Goal: Task Accomplishment & Management: Complete application form

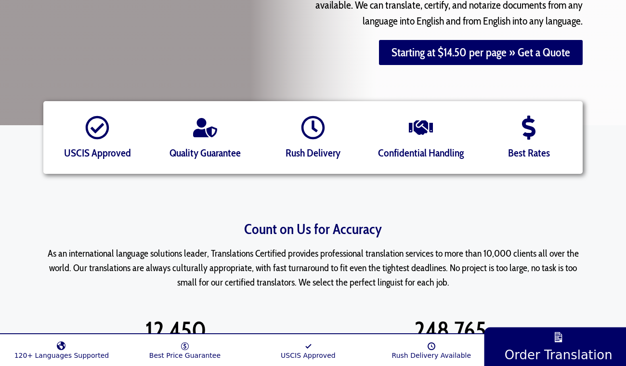
scroll to position [225, 0]
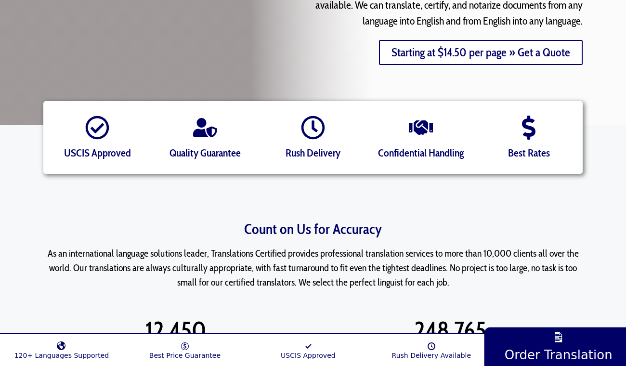
click at [462, 50] on link "Starting at $14.50 per page » Get a Quote" at bounding box center [481, 52] width 204 height 25
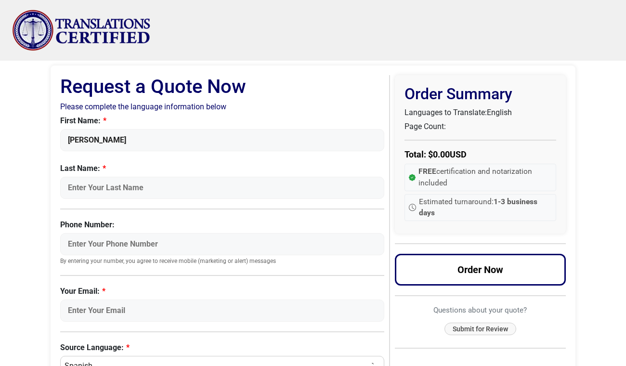
type input "[PERSON_NAME]"
type input "2103650786"
click at [133, 308] on input "Your Email:" at bounding box center [222, 311] width 324 height 22
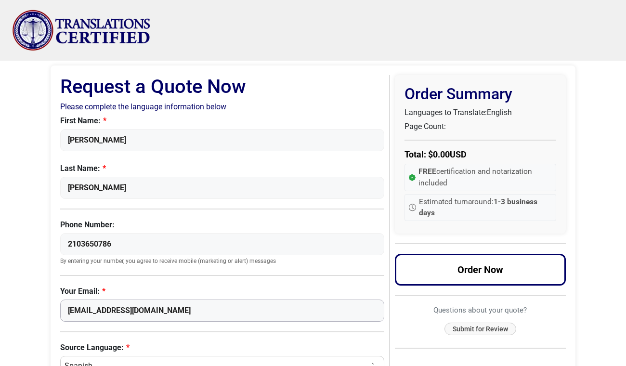
type input "[EMAIL_ADDRESS][DOMAIN_NAME]"
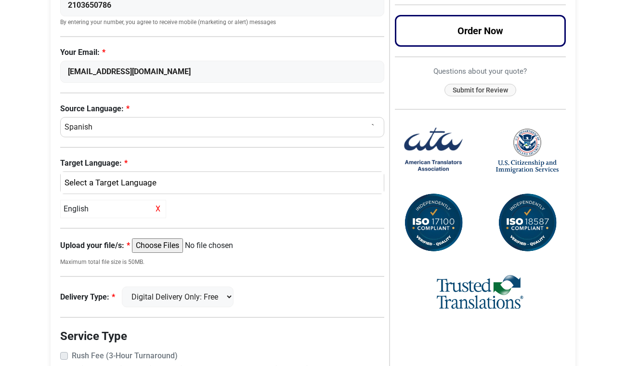
click at [45, 136] on div "Request a Quote Request a Quote Now Please complete the language information be…" at bounding box center [313, 146] width 549 height 649
click at [97, 182] on div "English" at bounding box center [220, 183] width 309 height 13
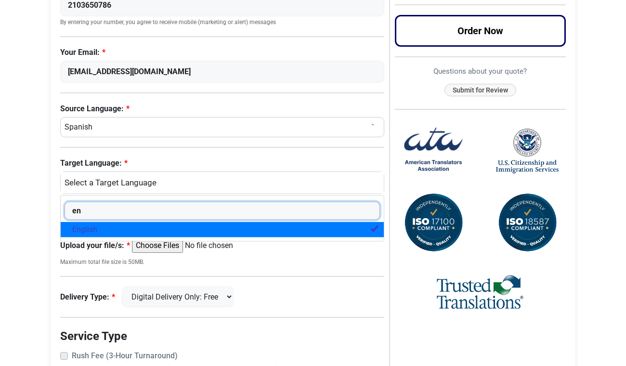
type input "en"
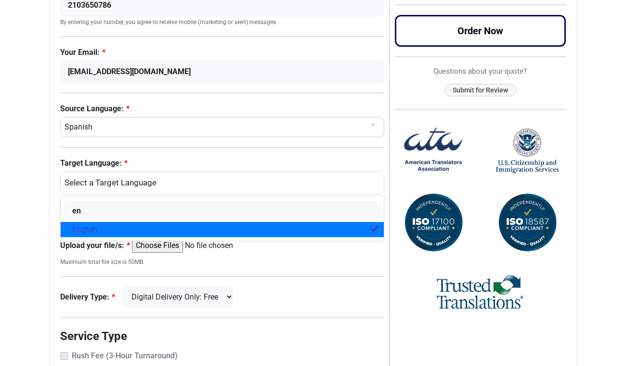
click at [90, 228] on span "English" at bounding box center [84, 230] width 25 height 12
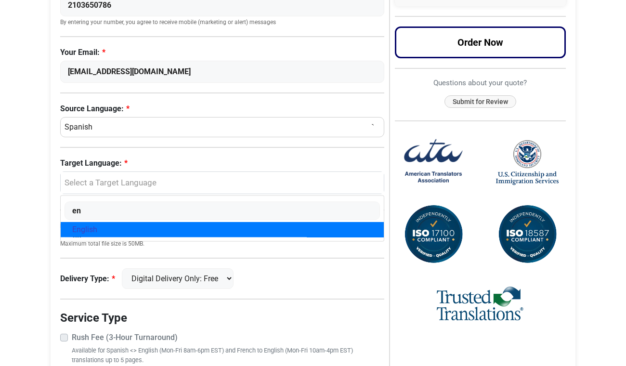
click at [90, 228] on span "English" at bounding box center [84, 230] width 25 height 12
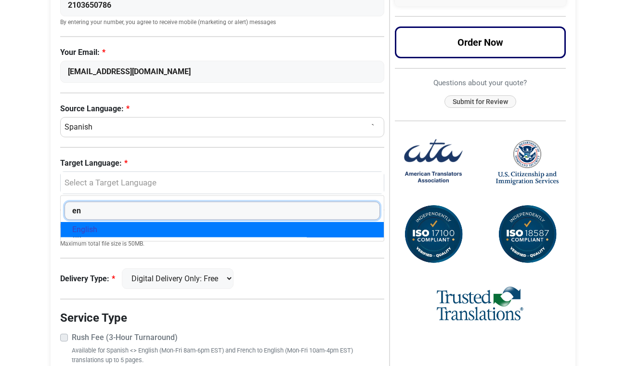
select select "English"
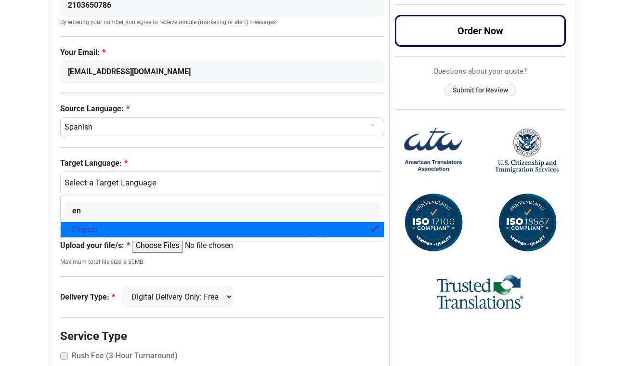
click at [154, 245] on input "Upload your file/s:" at bounding box center [205, 246] width 147 height 14
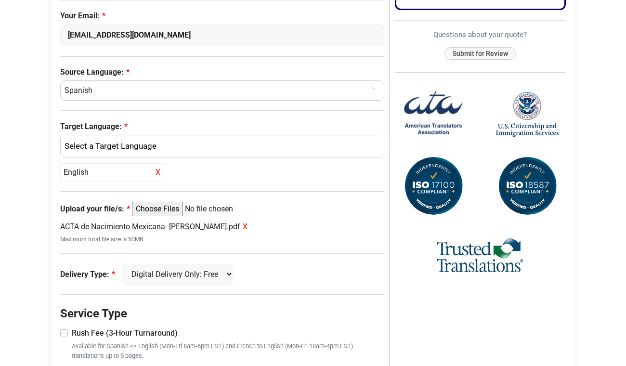
scroll to position [277, 0]
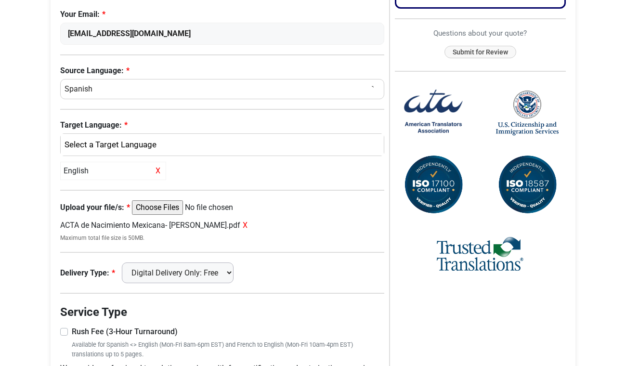
click at [189, 273] on select "Digital Delivery Only: Free FedEx 2 Day: $15" at bounding box center [178, 273] width 112 height 21
click at [154, 207] on input "Upload your file/s:" at bounding box center [205, 207] width 147 height 14
type input "C:\fakepath\ACTA de nacimiento MX- Patricia I. Ayala Gonzalez.pdf"
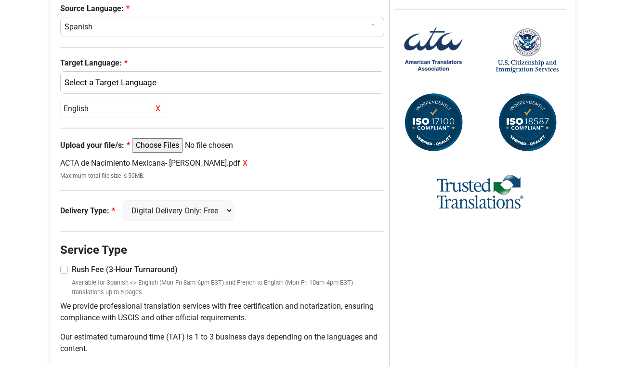
scroll to position [338, 0]
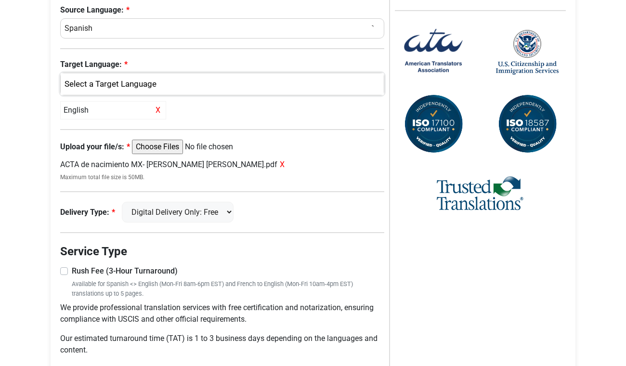
click at [121, 83] on div "English" at bounding box center [220, 84] width 309 height 13
click at [90, 131] on span "English" at bounding box center [84, 131] width 25 height 12
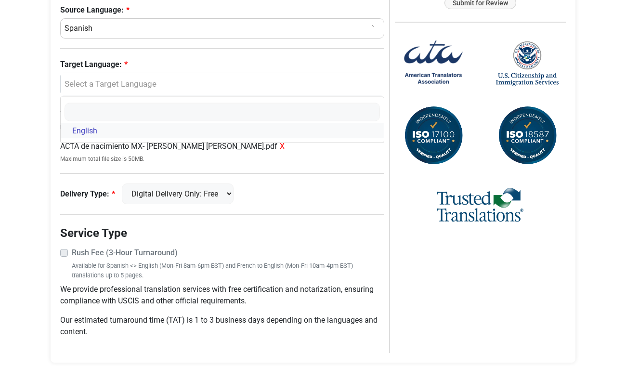
click at [86, 131] on span "English" at bounding box center [84, 131] width 25 height 12
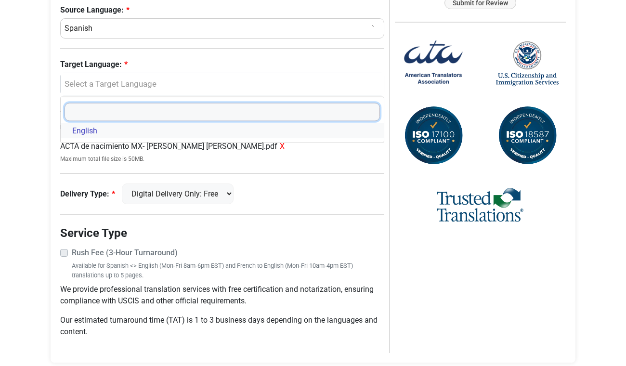
select select "English"
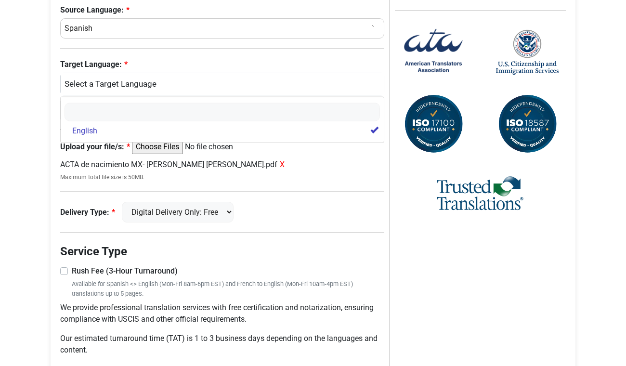
click at [93, 168] on div "ACTA de nacimiento MX- Patricia I. Ayala Gonzalez.pdf X" at bounding box center [222, 165] width 324 height 12
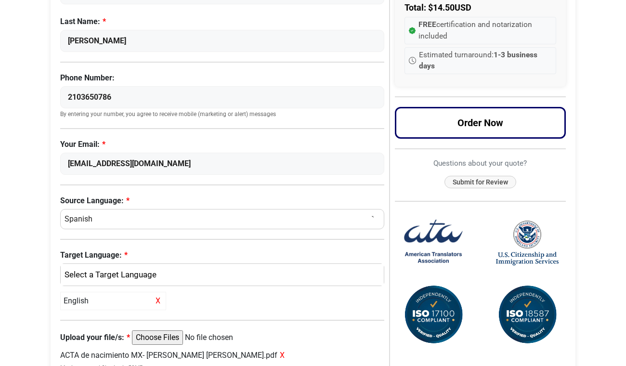
scroll to position [135, 0]
